Goal: Task Accomplishment & Management: Manage account settings

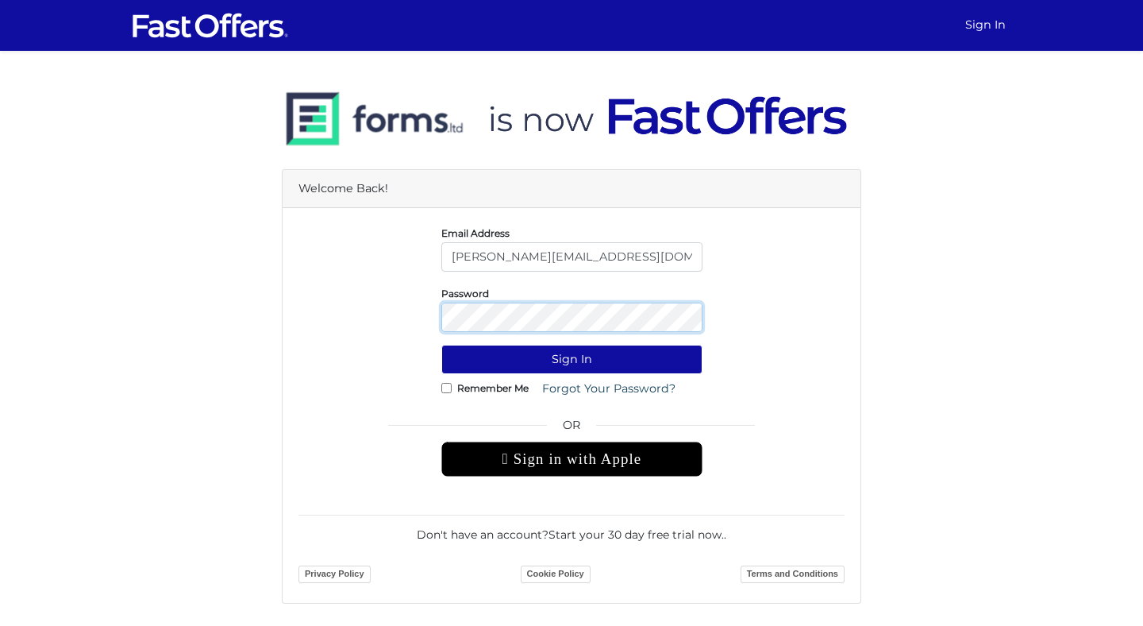
click at [441, 345] on button "Sign In" at bounding box center [571, 359] width 261 height 29
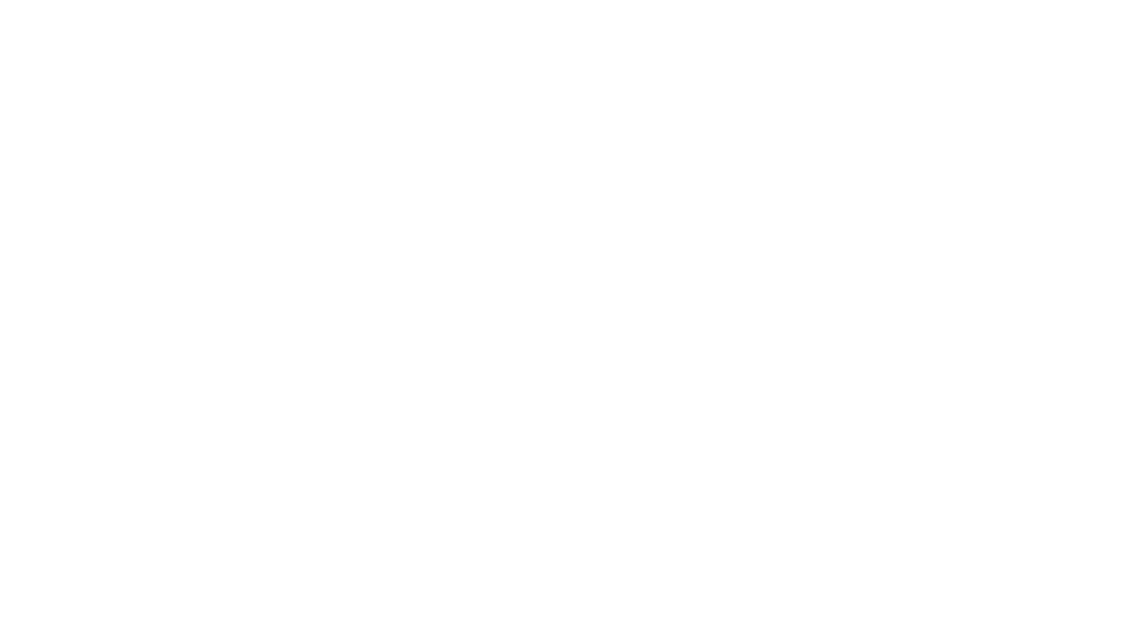
click at [0, 0] on html at bounding box center [0, 0] width 0 height 0
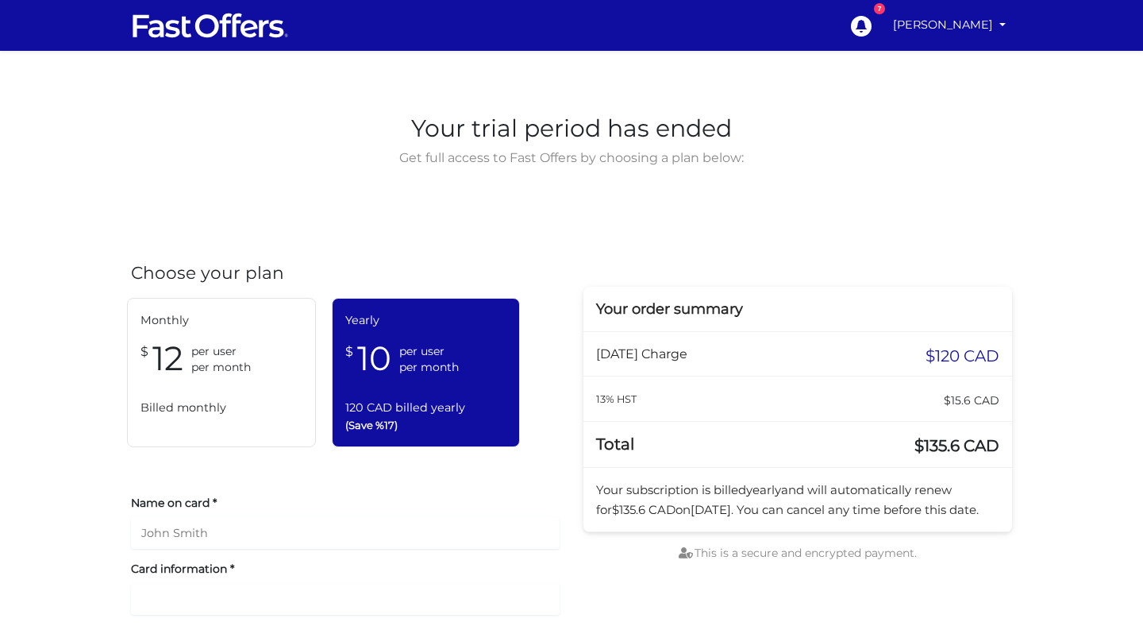
click at [594, 203] on div "Your trial period has ended Get full access to Fast Offers by choosing a plan b…" at bounding box center [571, 390] width 905 height 561
click at [984, 23] on link "[PERSON_NAME]" at bounding box center [949, 25] width 125 height 31
click at [996, 27] on link "[PERSON_NAME]" at bounding box center [949, 25] width 125 height 31
click at [1001, 25] on link "[PERSON_NAME]" at bounding box center [949, 25] width 125 height 31
click at [957, 29] on link "[PERSON_NAME]" at bounding box center [949, 25] width 125 height 31
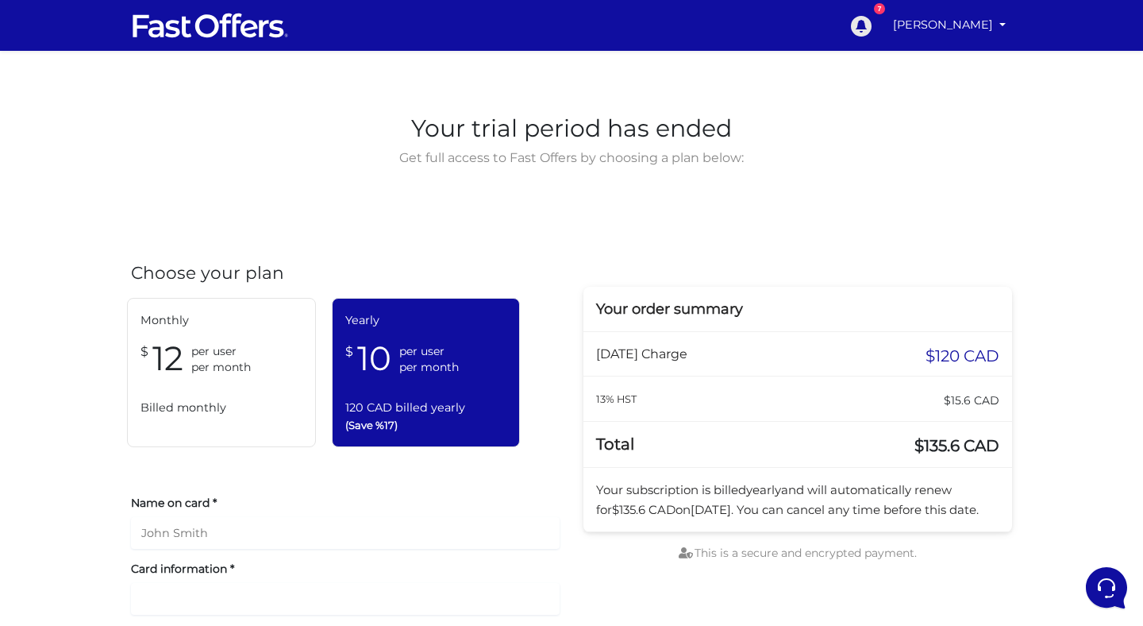
click at [872, 24] on icon at bounding box center [861, 25] width 24 height 24
click at [960, 25] on link "[PERSON_NAME]" at bounding box center [949, 25] width 125 height 31
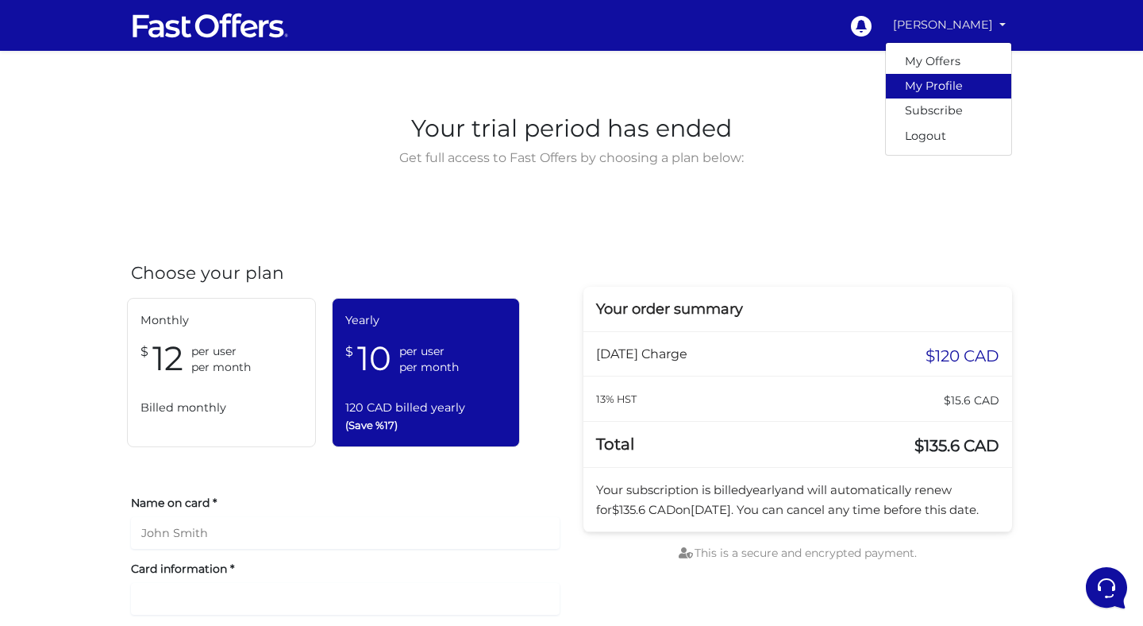
click at [937, 88] on link "My Profile" at bounding box center [948, 86] width 125 height 25
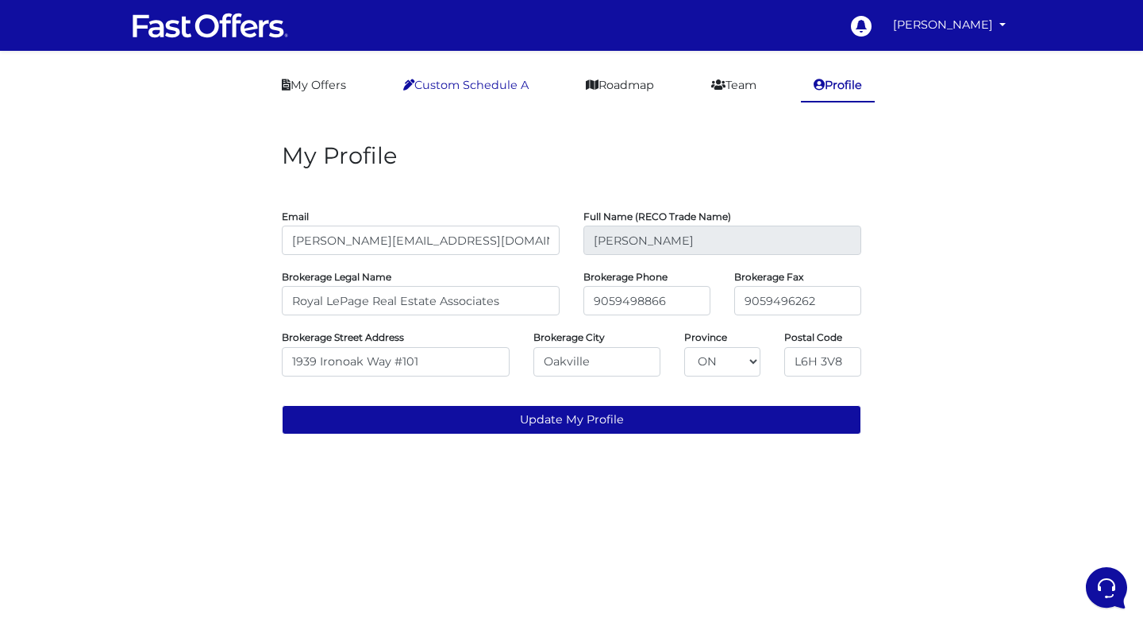
click at [484, 90] on link "Custom Schedule A" at bounding box center [466, 85] width 151 height 31
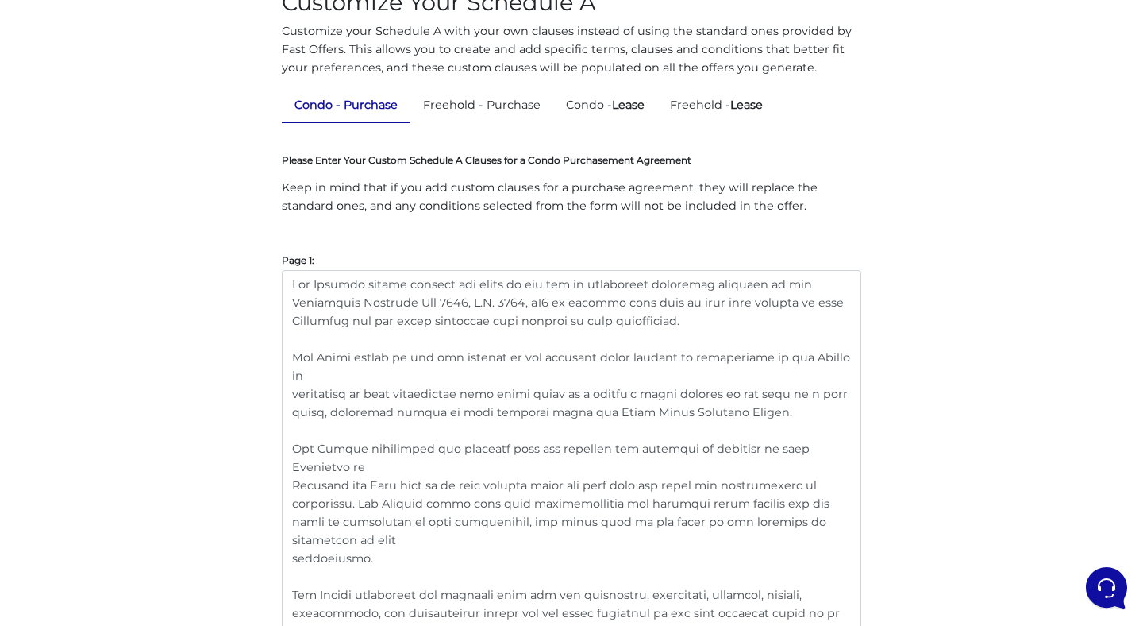
scroll to position [157, 0]
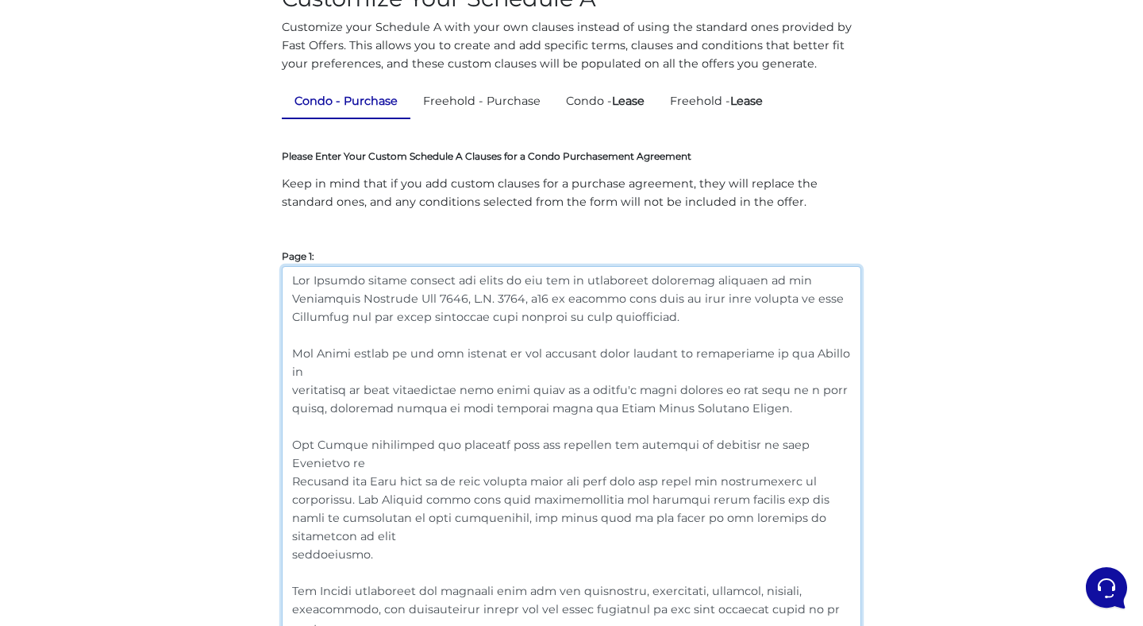
click at [520, 417] on textarea at bounding box center [571, 636] width 579 height 741
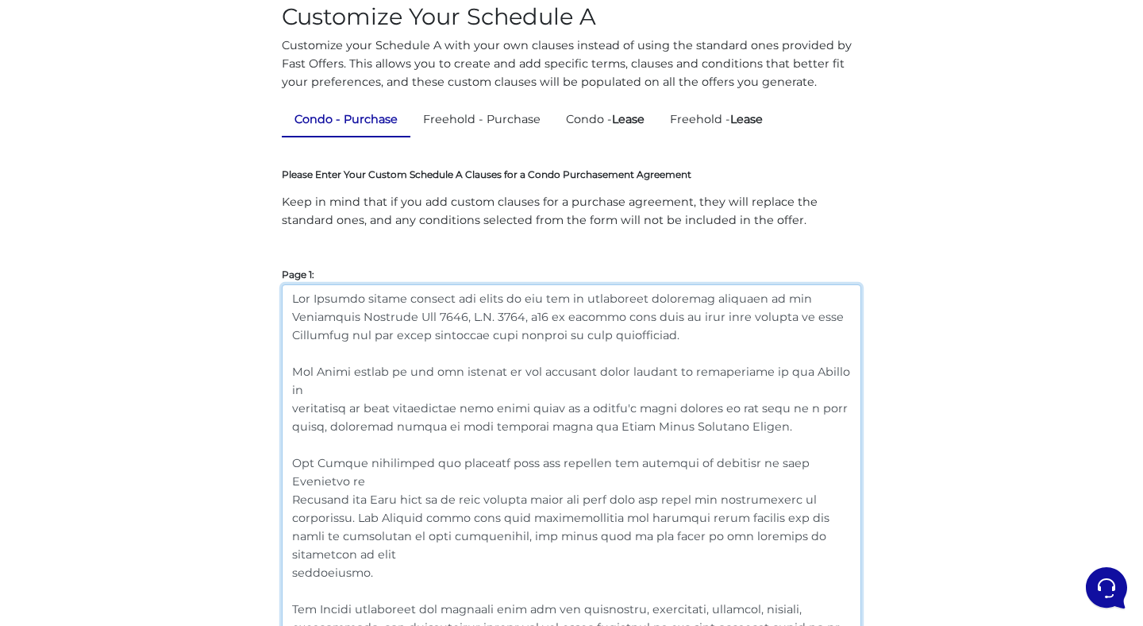
scroll to position [138, 0]
click at [591, 125] on link "Condo - Lease" at bounding box center [605, 120] width 104 height 31
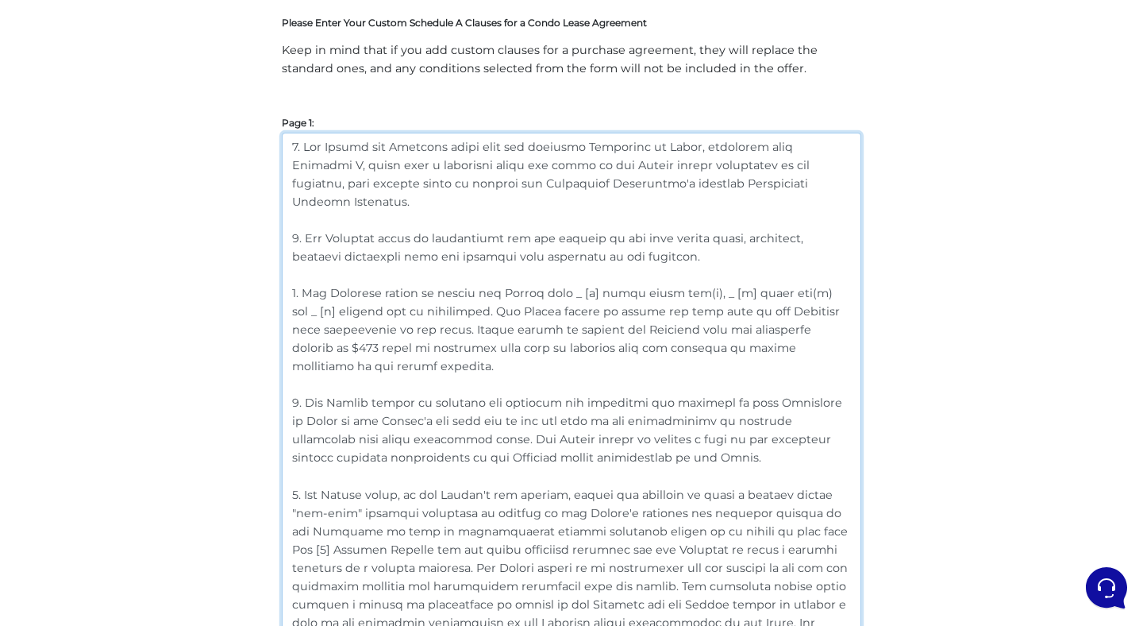
scroll to position [144, 0]
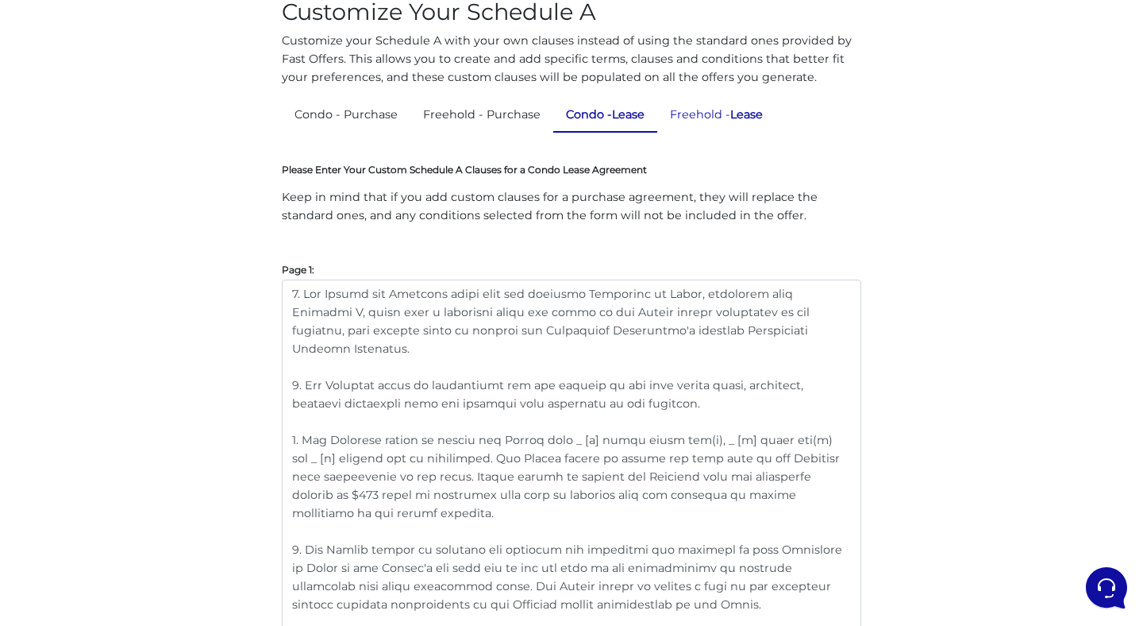
click at [707, 109] on link "Freehold - Lease" at bounding box center [716, 114] width 118 height 31
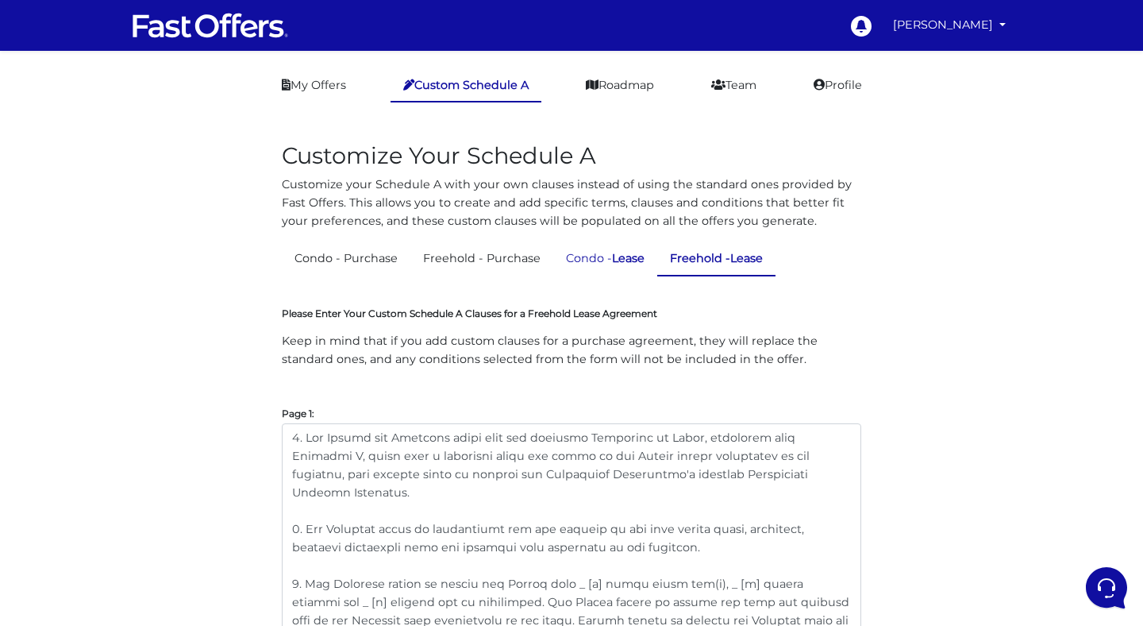
click at [612, 258] on strong "Lease" at bounding box center [628, 258] width 33 height 14
click at [494, 260] on link "Freehold - Purchase" at bounding box center [481, 258] width 143 height 31
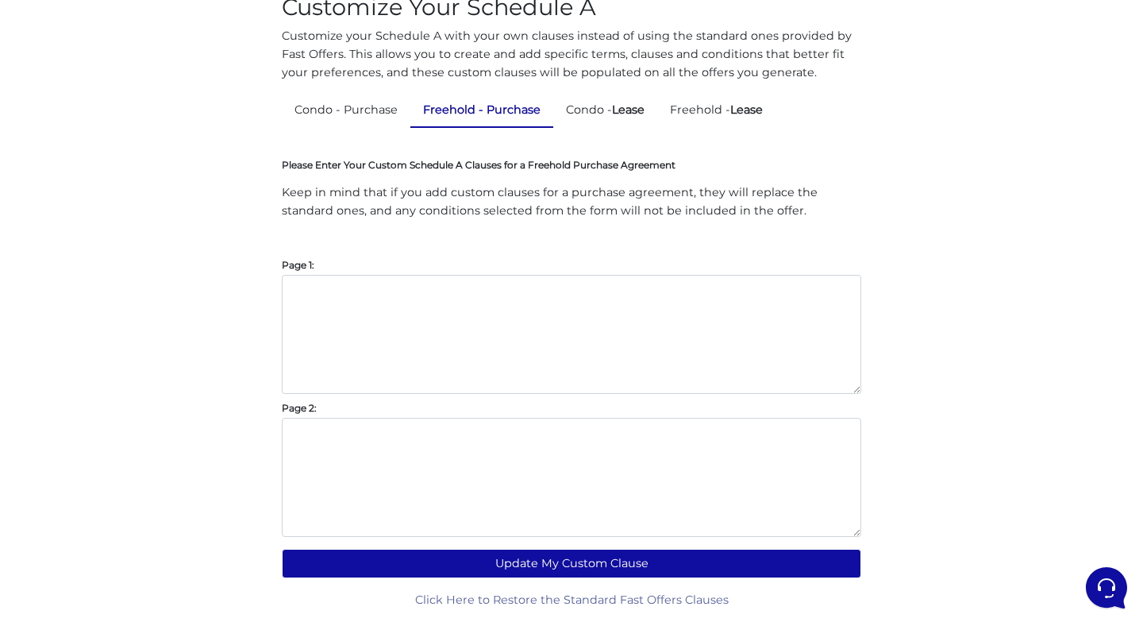
scroll to position [146, 0]
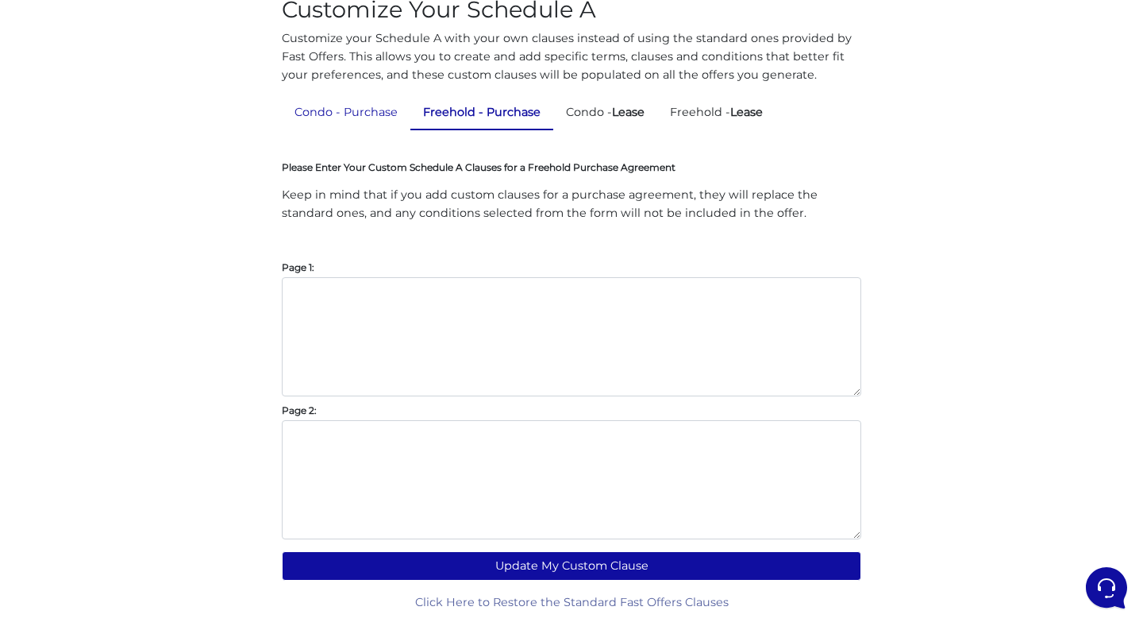
click at [360, 120] on link "Condo - Purchase" at bounding box center [346, 112] width 129 height 31
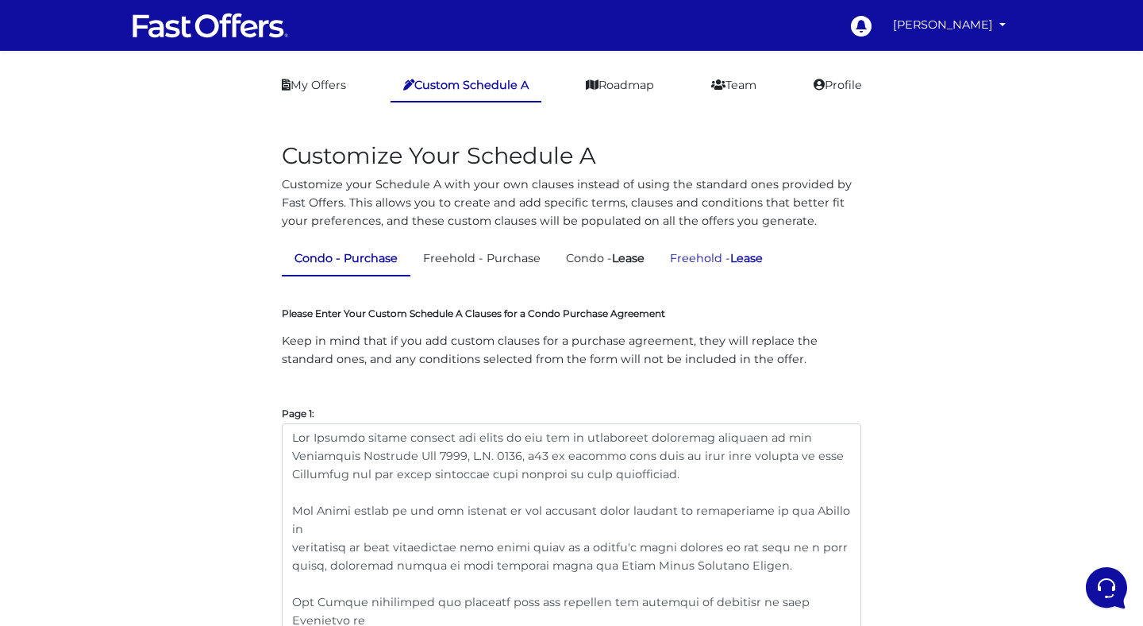
click at [700, 254] on link "Freehold - Lease" at bounding box center [716, 258] width 118 height 31
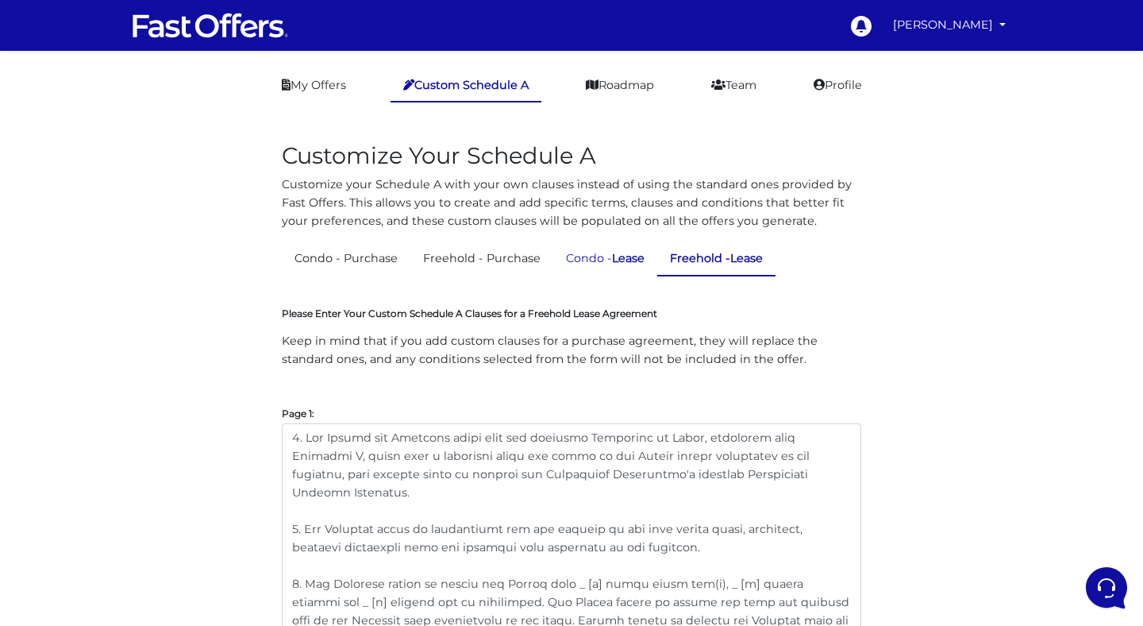
click at [592, 261] on link "Condo - Lease" at bounding box center [605, 258] width 104 height 31
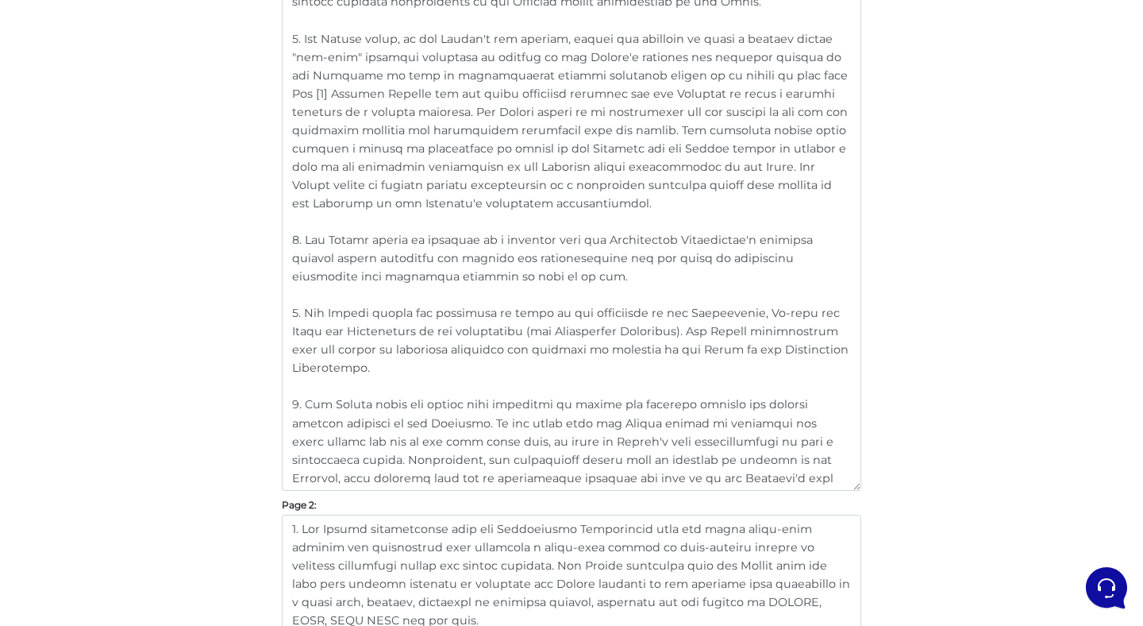
scroll to position [803, 0]
